Goal: Task Accomplishment & Management: Manage account settings

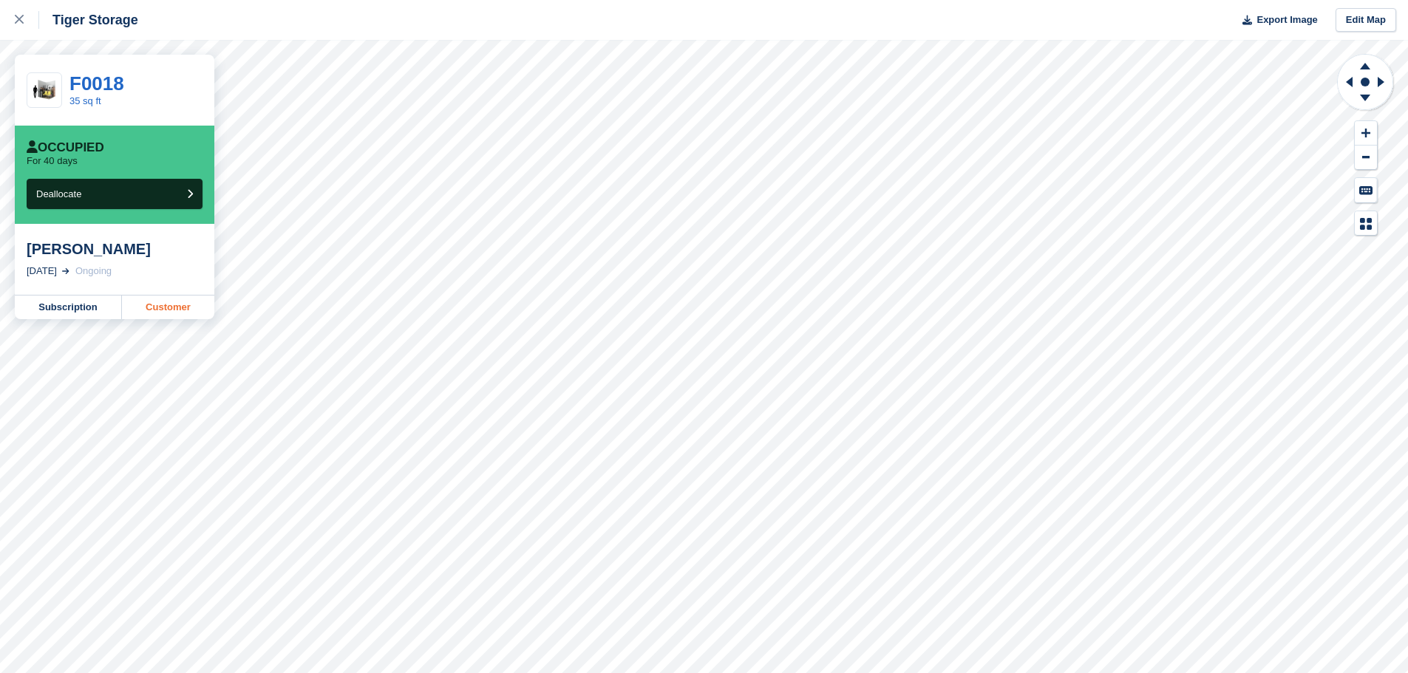
click at [168, 319] on link "Customer" at bounding box center [168, 308] width 92 height 24
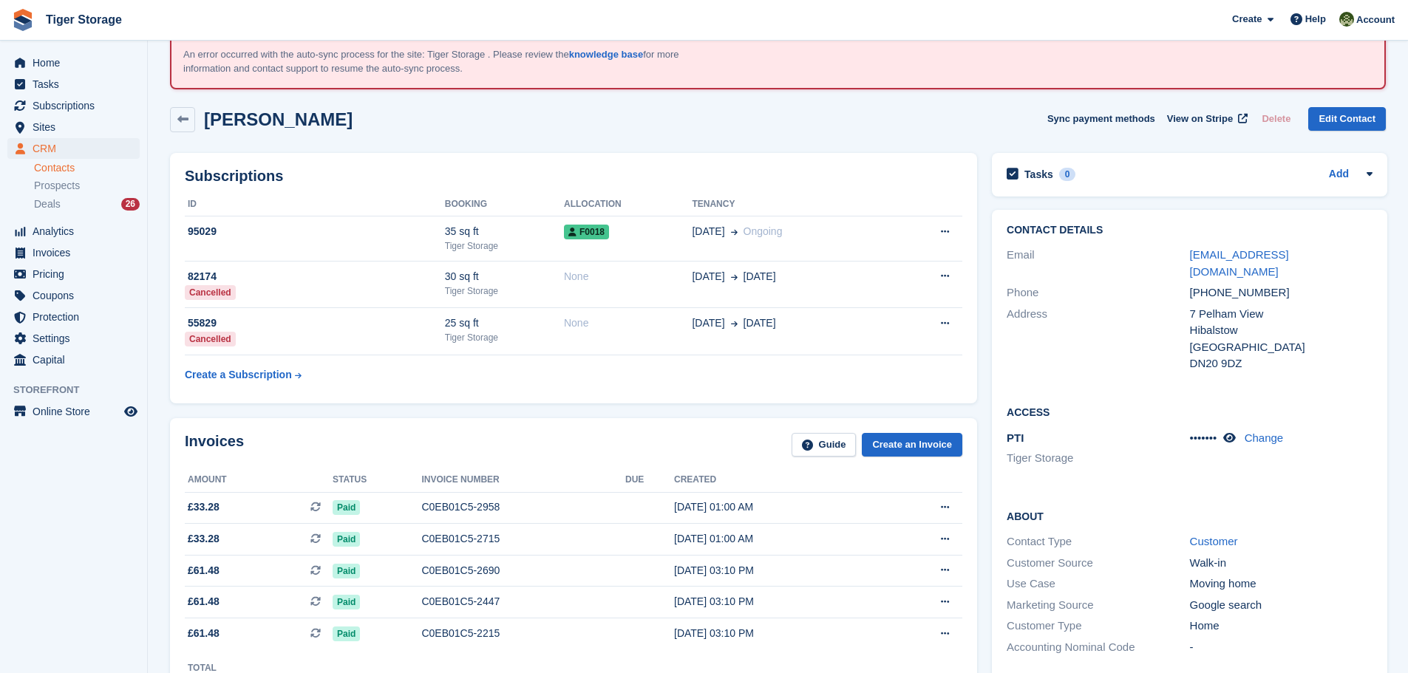
scroll to position [296, 0]
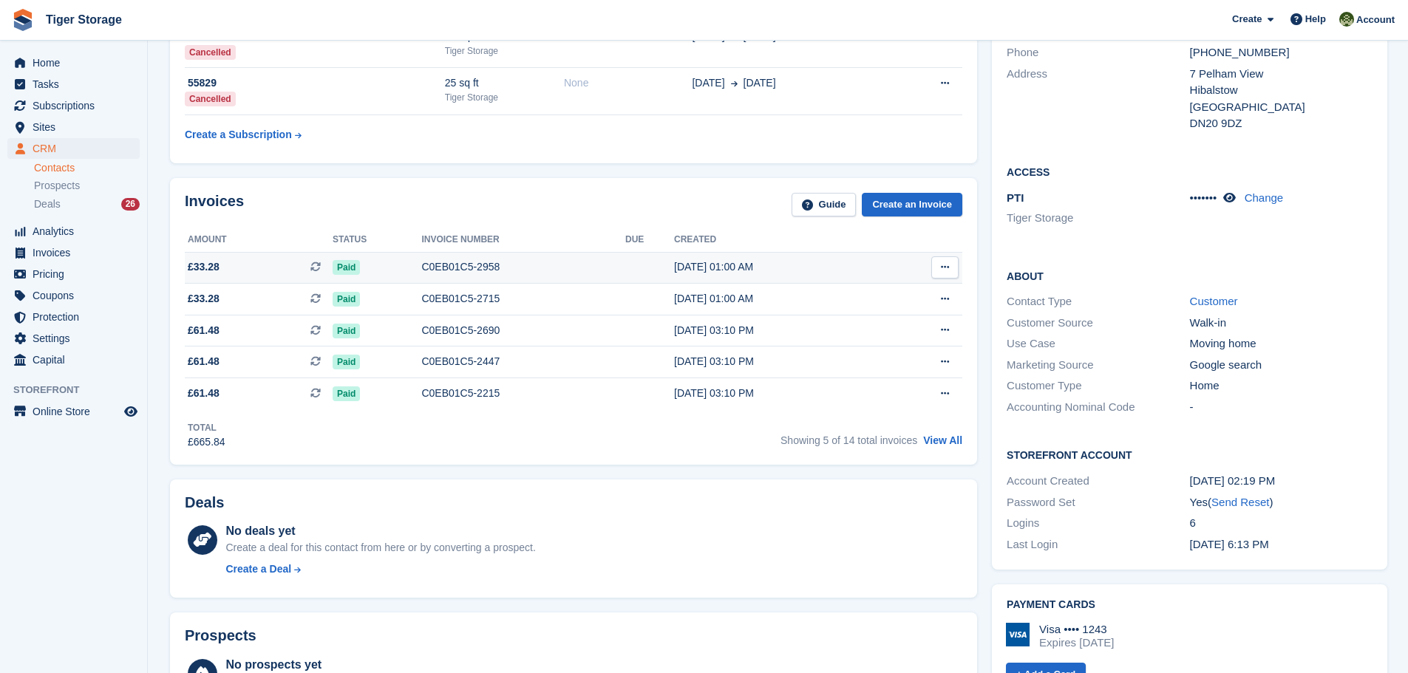
click at [434, 267] on div "C0EB01C5-2958" at bounding box center [523, 267] width 204 height 16
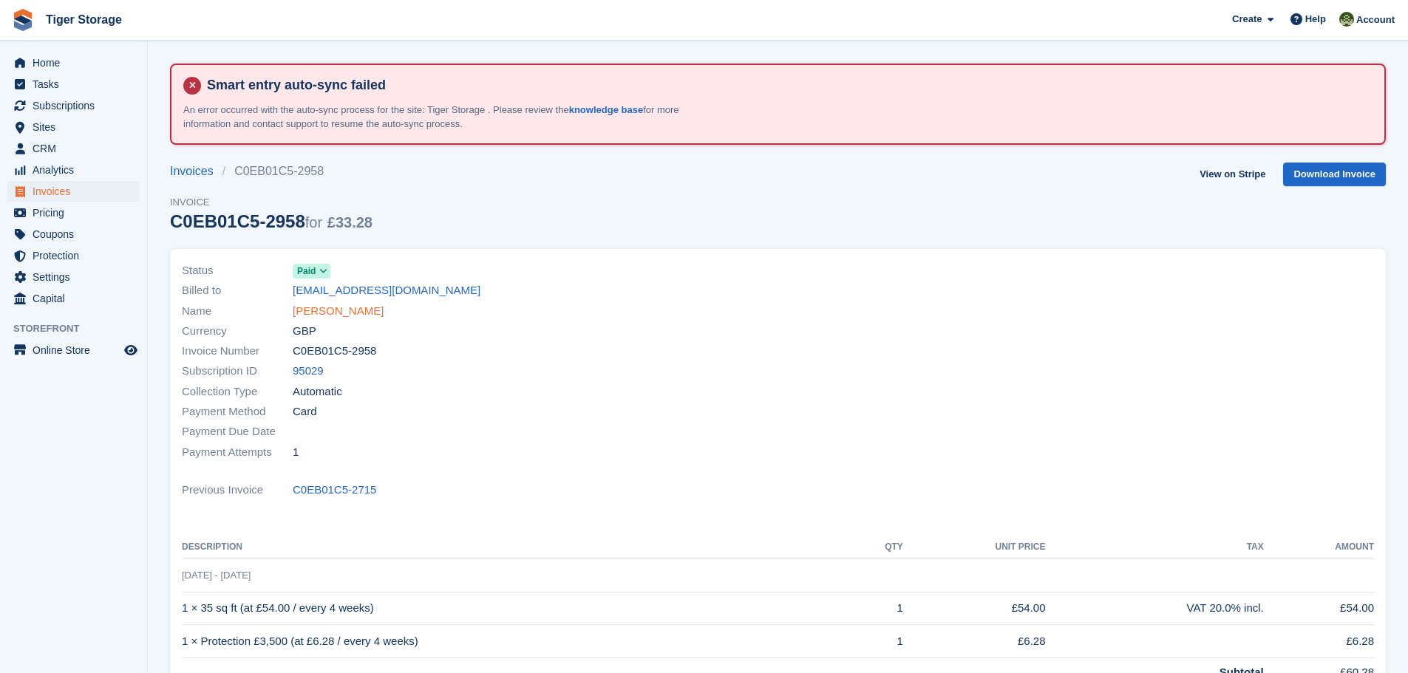
click at [383, 310] on link "[PERSON_NAME]" at bounding box center [338, 311] width 91 height 17
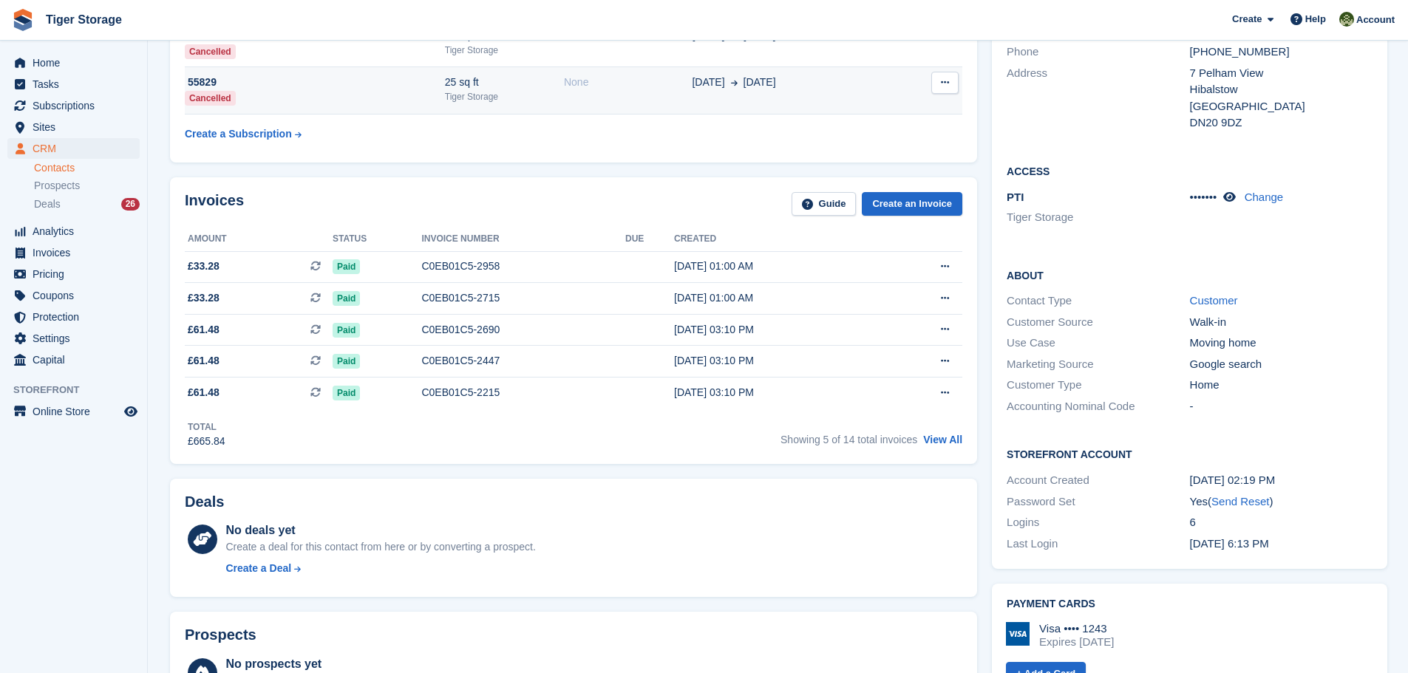
scroll to position [296, 0]
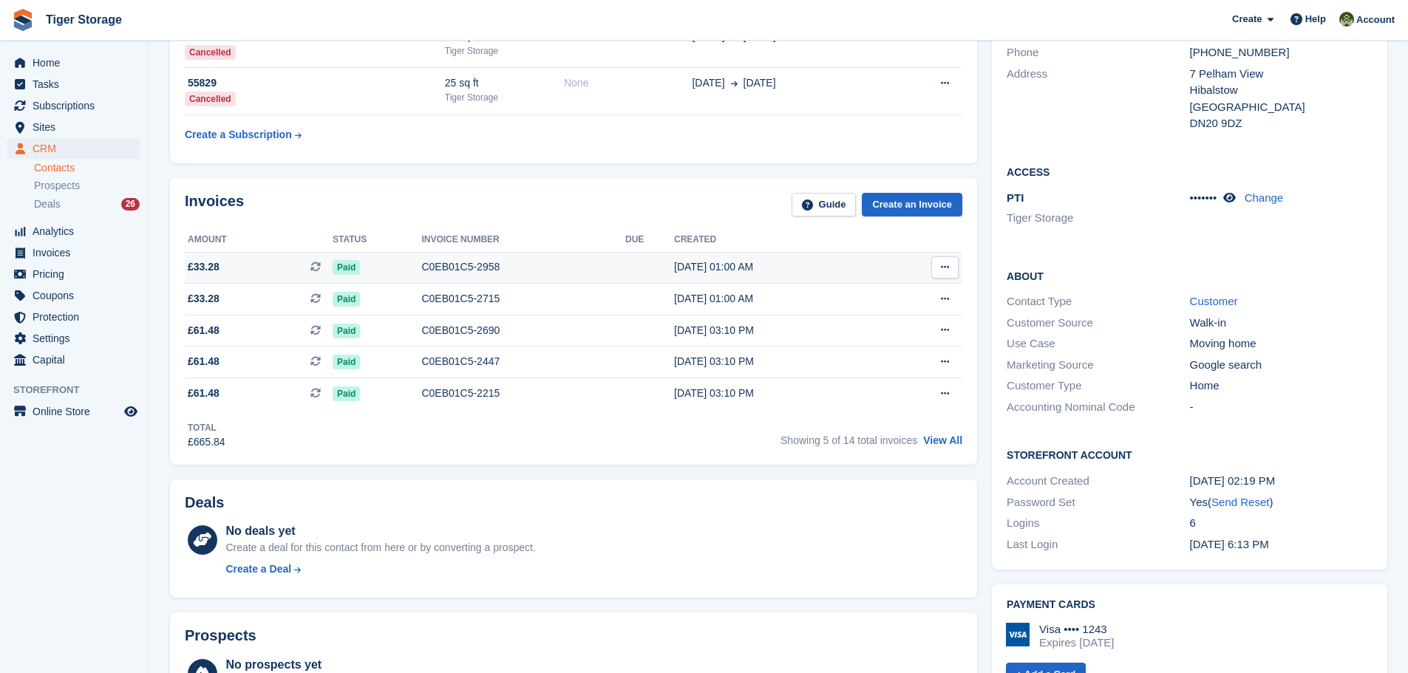
click at [476, 262] on div "C0EB01C5-2958" at bounding box center [523, 267] width 204 height 16
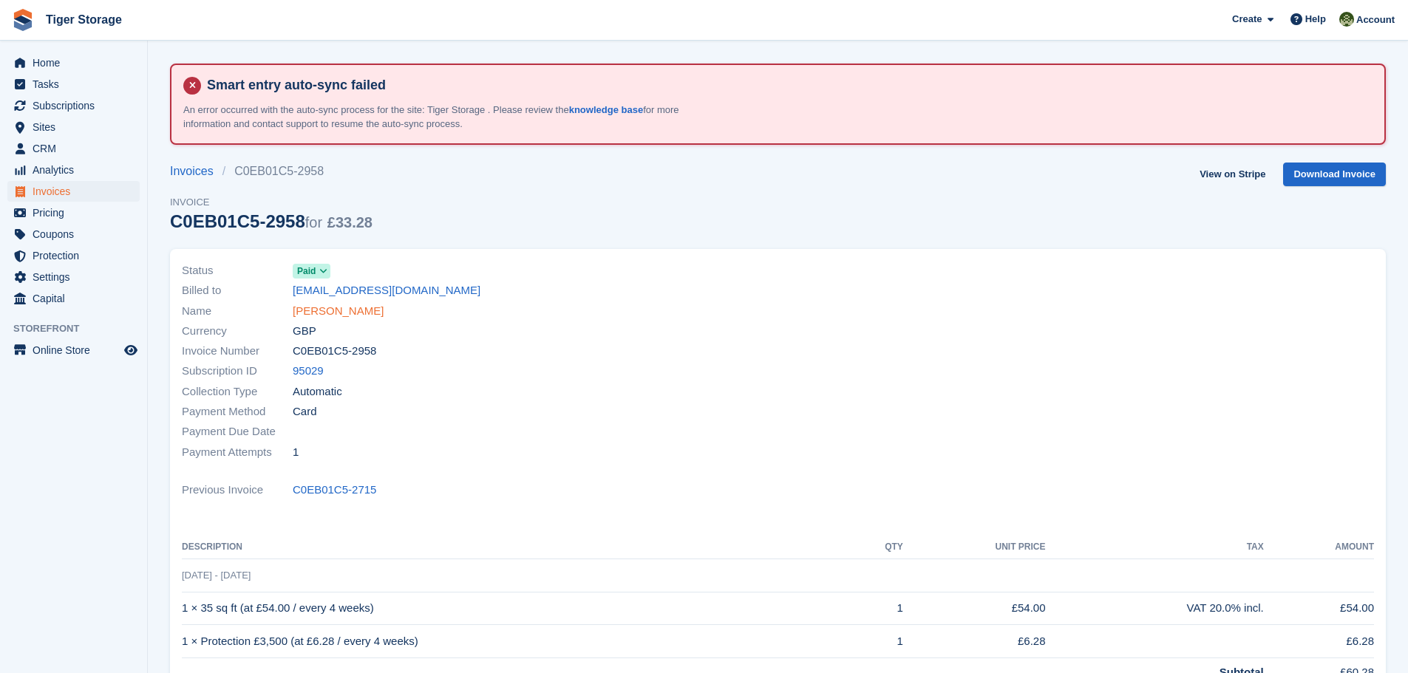
click at [383, 304] on link "[PERSON_NAME]" at bounding box center [338, 311] width 91 height 17
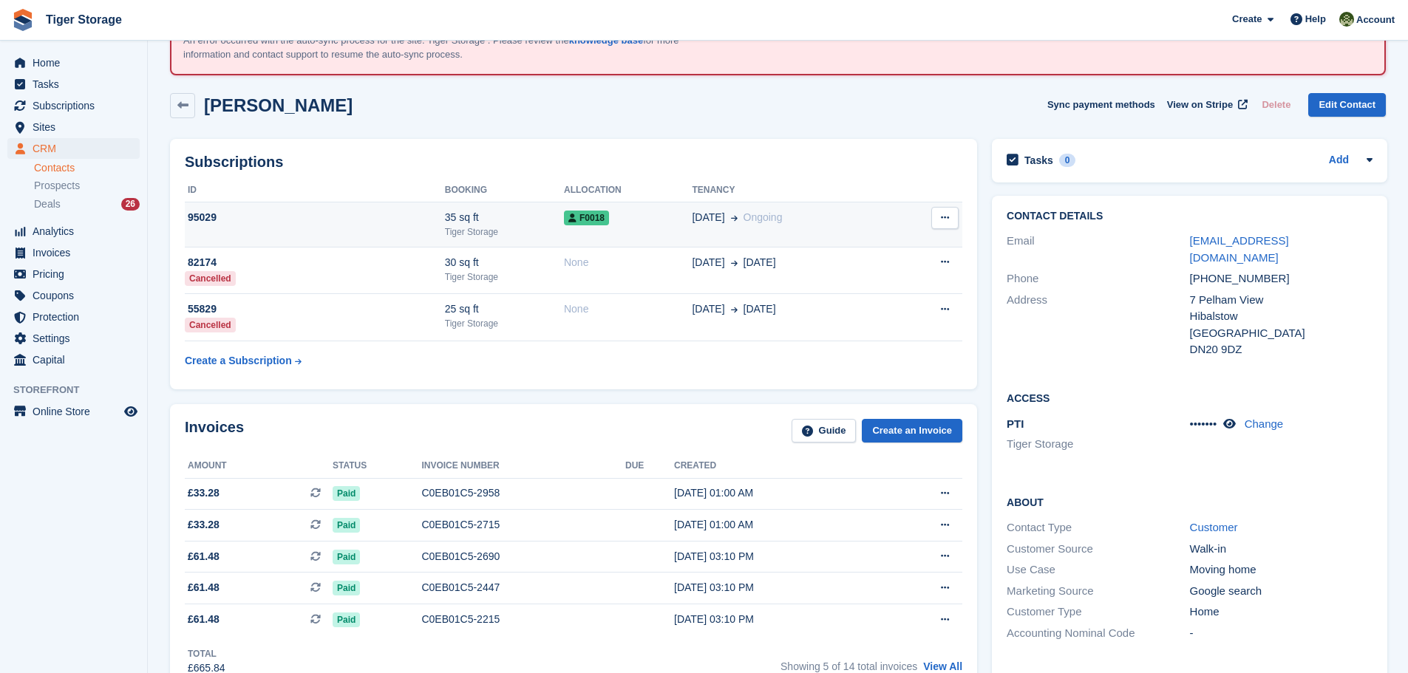
scroll to position [296, 0]
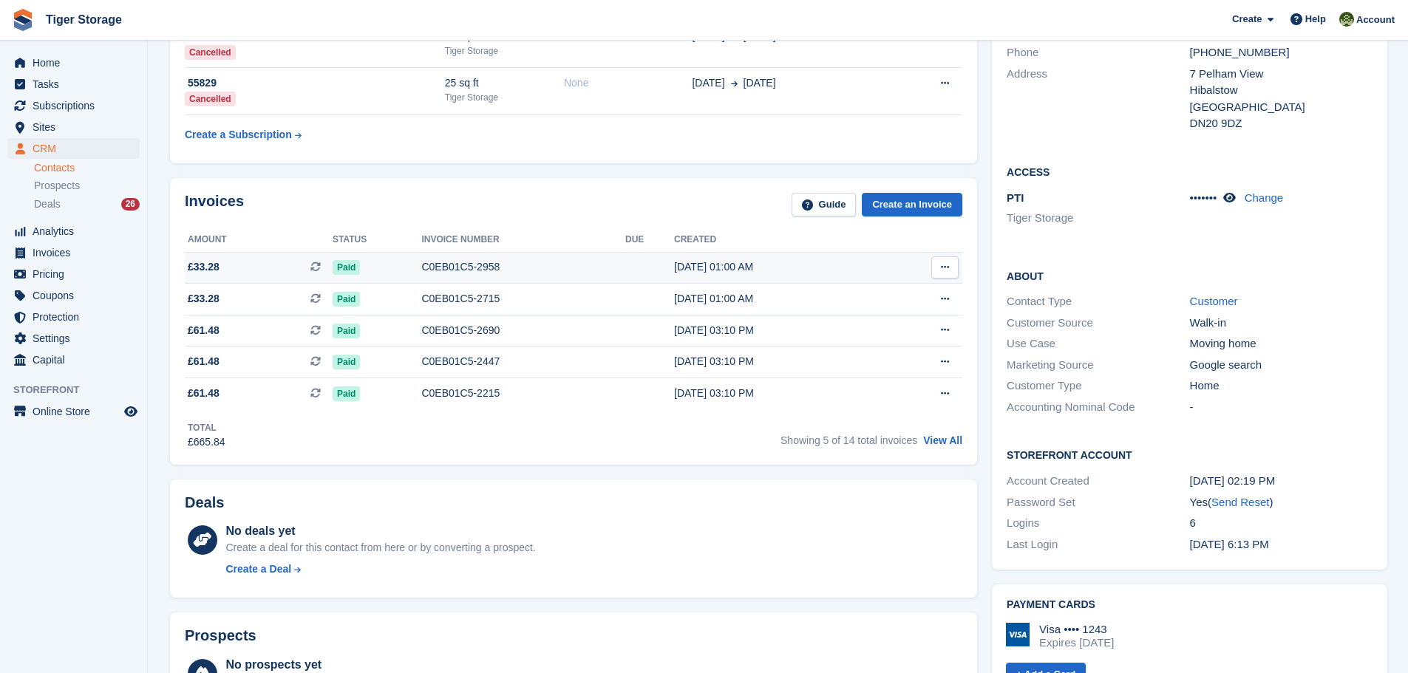
click at [474, 272] on div "C0EB01C5-2958" at bounding box center [523, 267] width 204 height 16
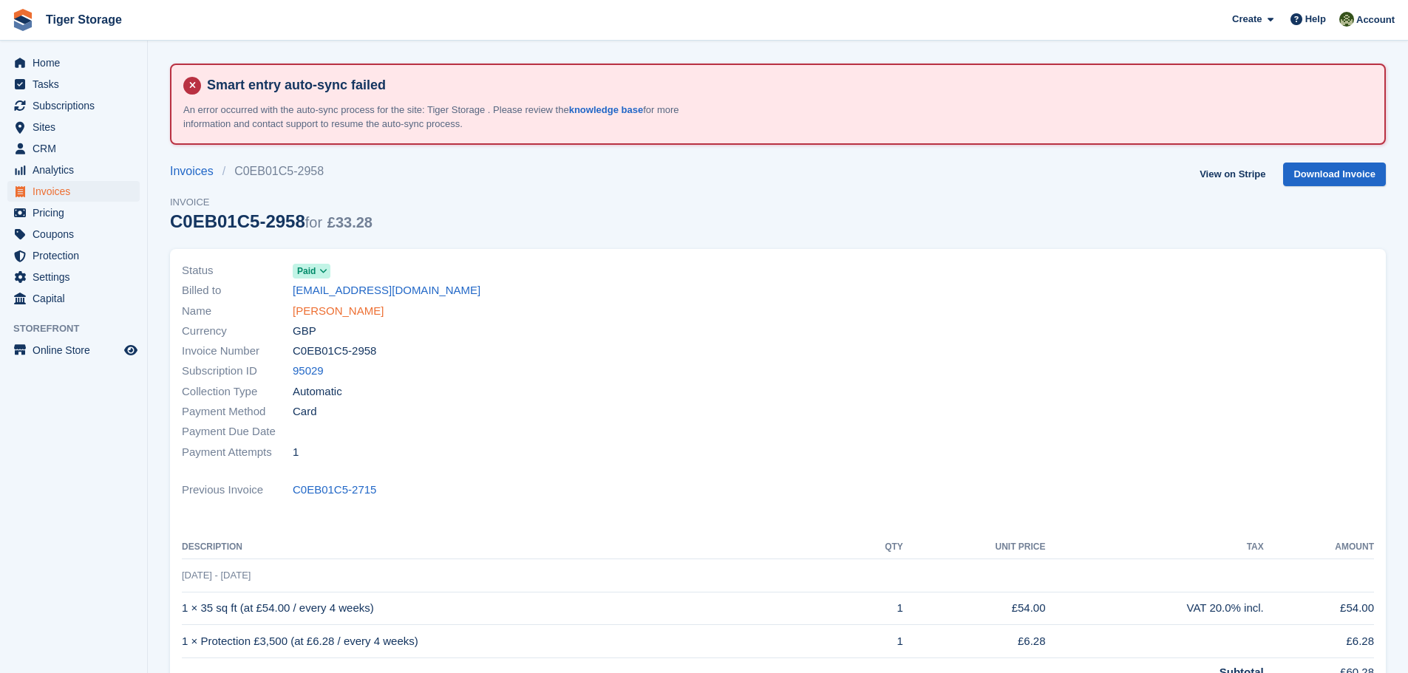
click at [381, 313] on link "[PERSON_NAME]" at bounding box center [338, 311] width 91 height 17
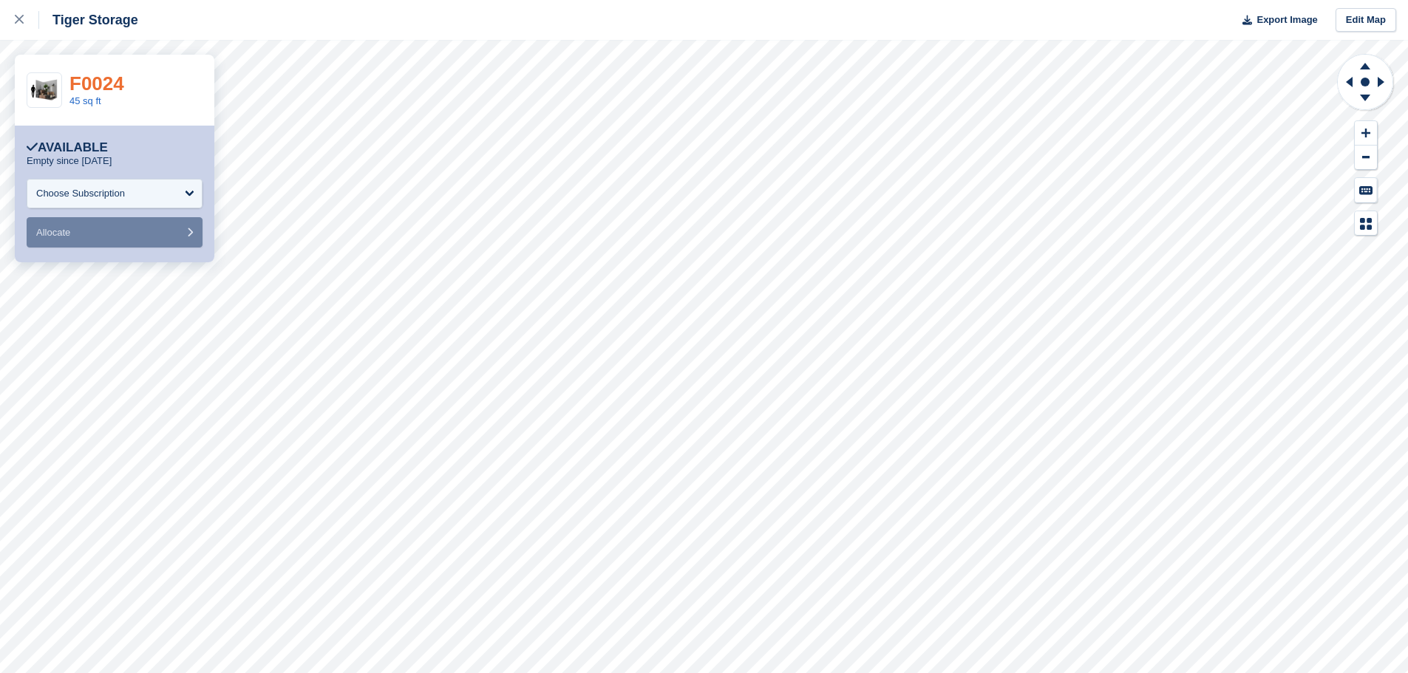
click at [90, 83] on link "F0024" at bounding box center [96, 83] width 55 height 22
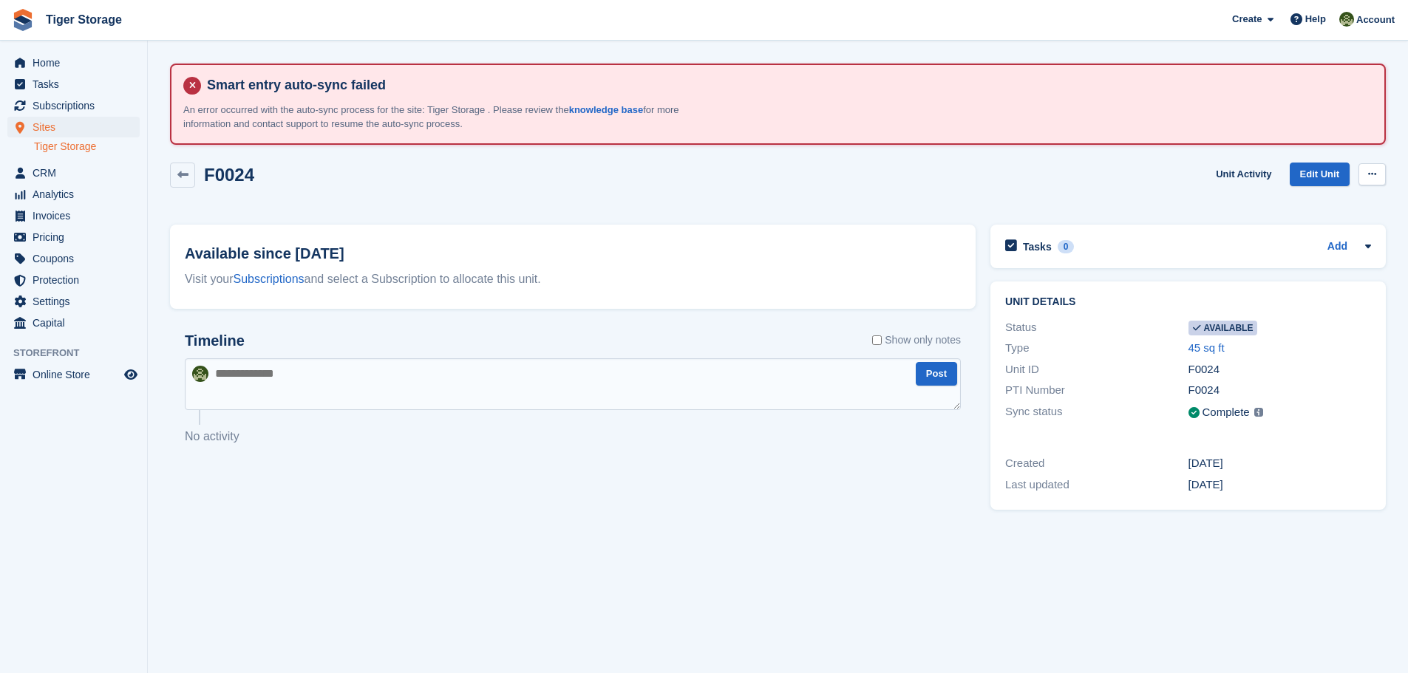
click at [1378, 174] on button at bounding box center [1371, 174] width 27 height 22
click at [1310, 208] on p "Make unavailable" at bounding box center [1314, 203] width 129 height 19
